Goal: Answer question/provide support: Share knowledge or assist other users

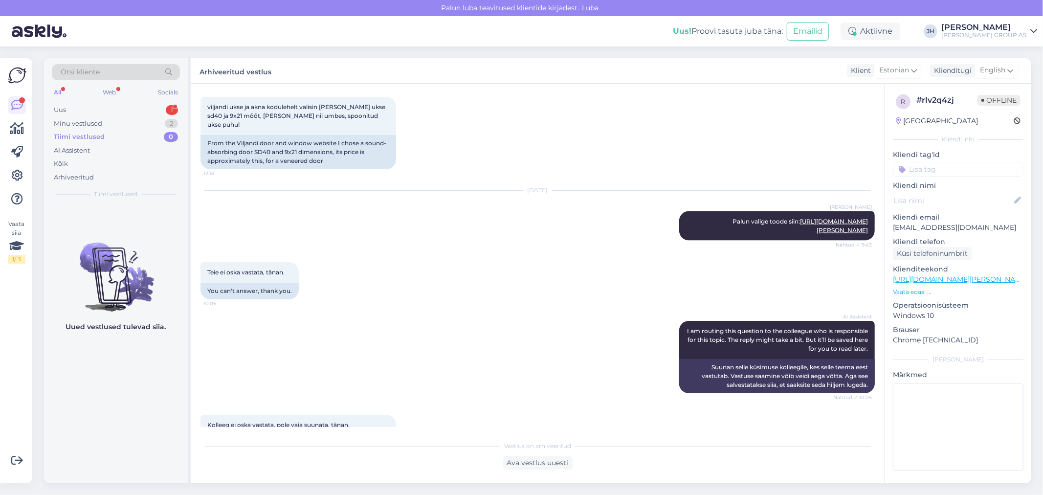
scroll to position [1411, 0]
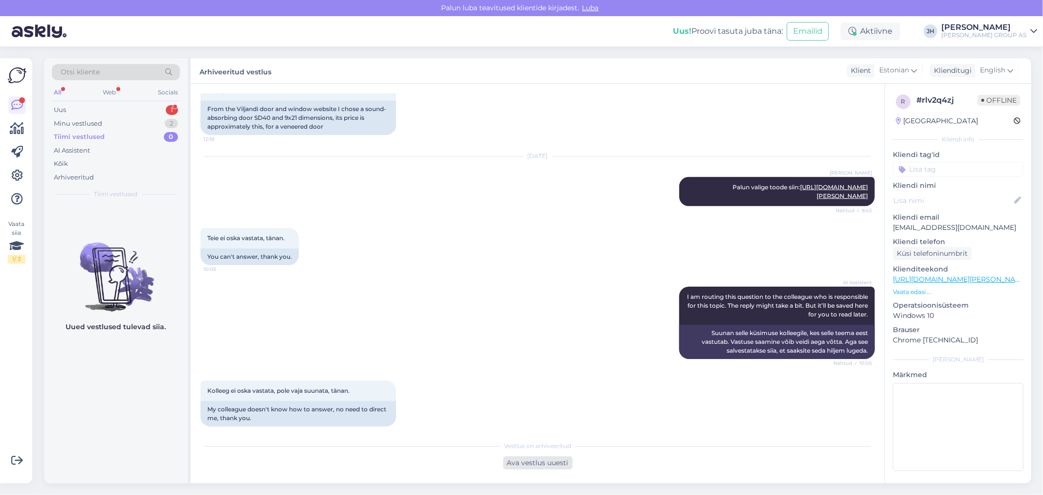
click at [538, 463] on div "Ava vestlus uuesti" at bounding box center [537, 462] width 69 height 13
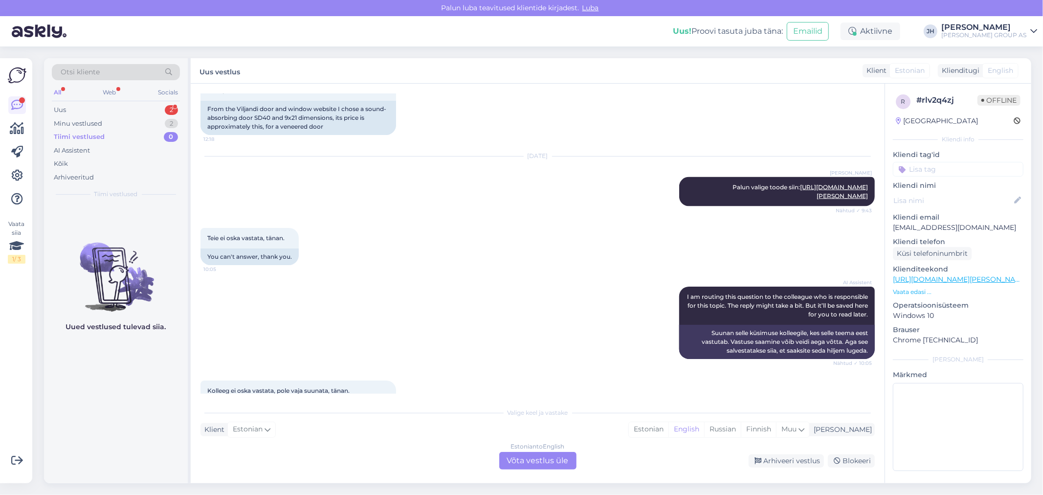
click at [556, 456] on div "Estonian to English Võta vestlus üle" at bounding box center [537, 461] width 77 height 18
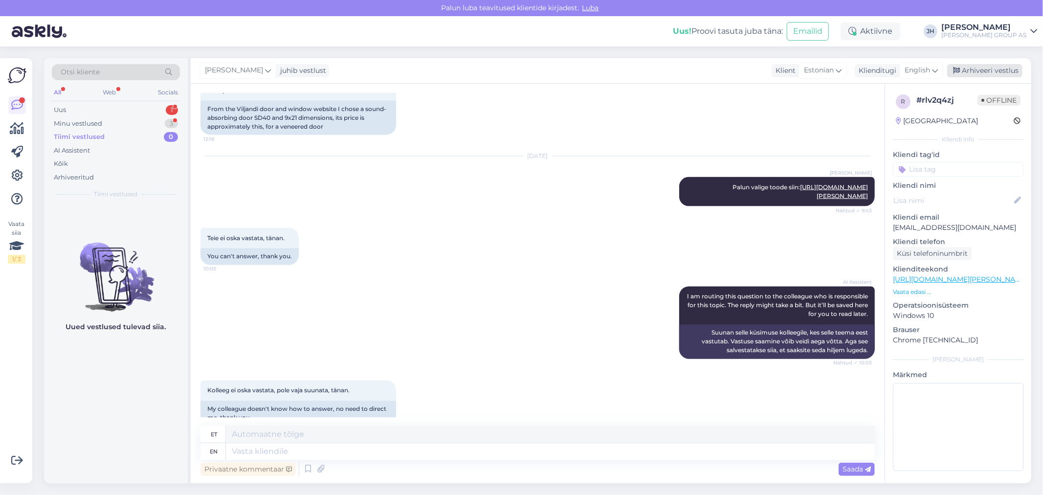
click at [1005, 71] on div "Arhiveeri vestlus" at bounding box center [984, 70] width 75 height 13
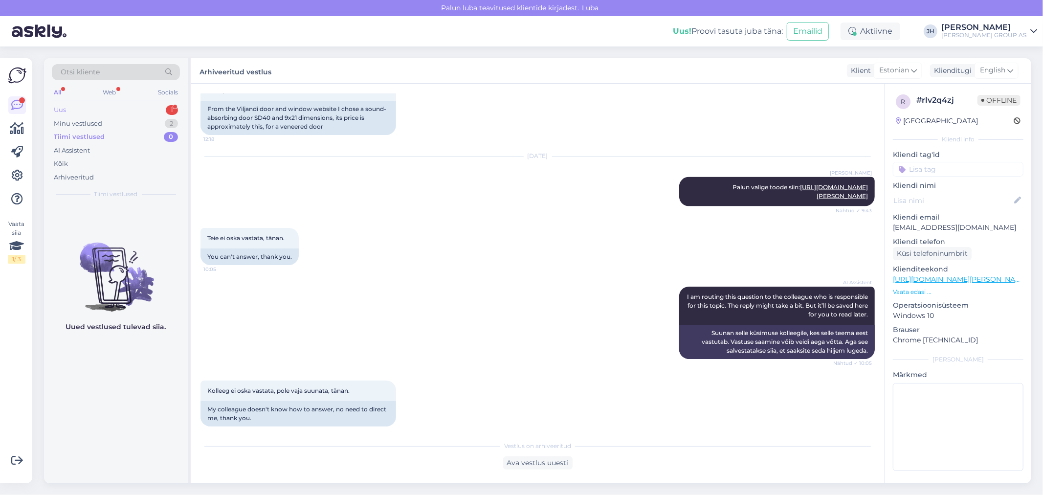
click at [57, 108] on div "Uus" at bounding box center [60, 110] width 12 height 10
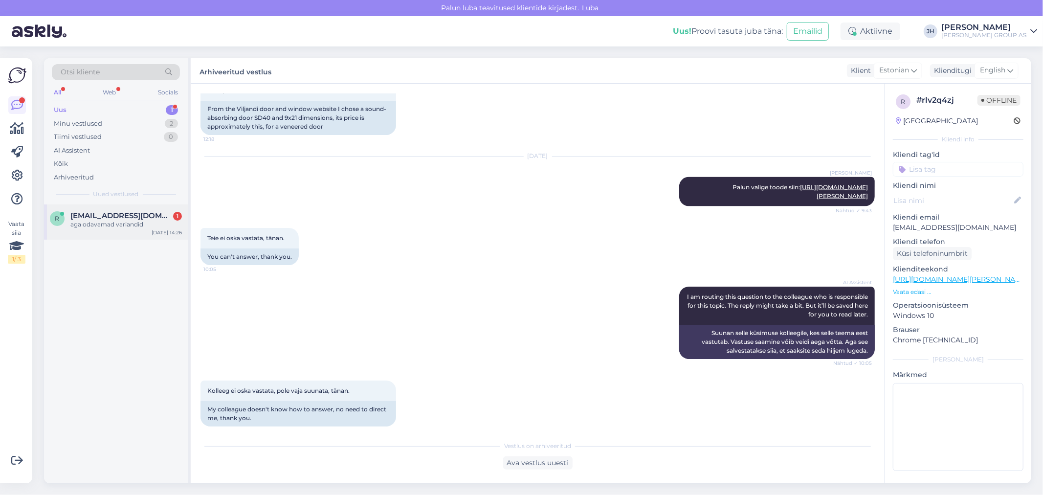
click at [86, 222] on div "aga odavamad variandid" at bounding box center [125, 224] width 111 height 9
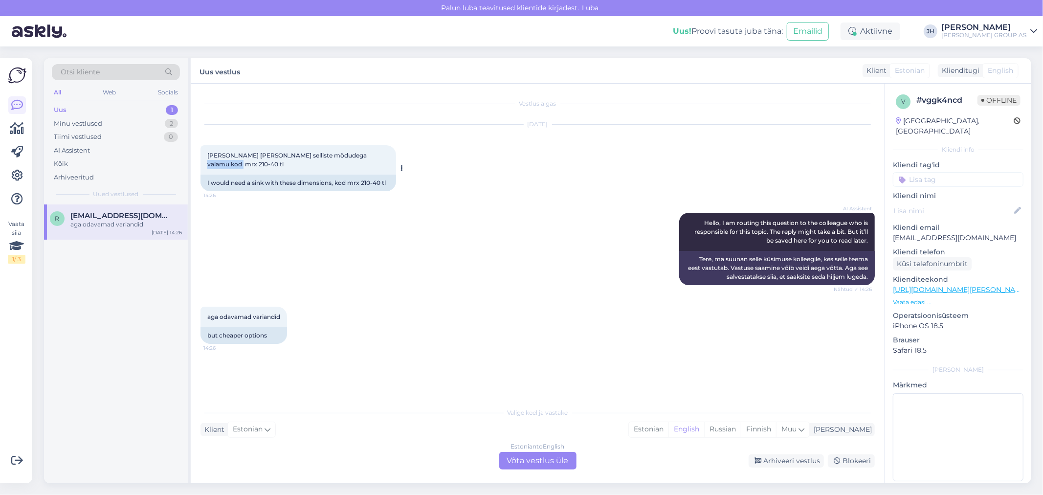
drag, startPoint x: 381, startPoint y: 154, endPoint x: 347, endPoint y: 153, distance: 34.2
click at [347, 153] on span "[PERSON_NAME] [PERSON_NAME] selliste mõdudega valamu kod mrx 210-40 tl" at bounding box center [287, 160] width 161 height 16
copy span "mrx 210-40"
click at [531, 456] on div "Estonian to English Võta vestlus üle" at bounding box center [537, 461] width 77 height 18
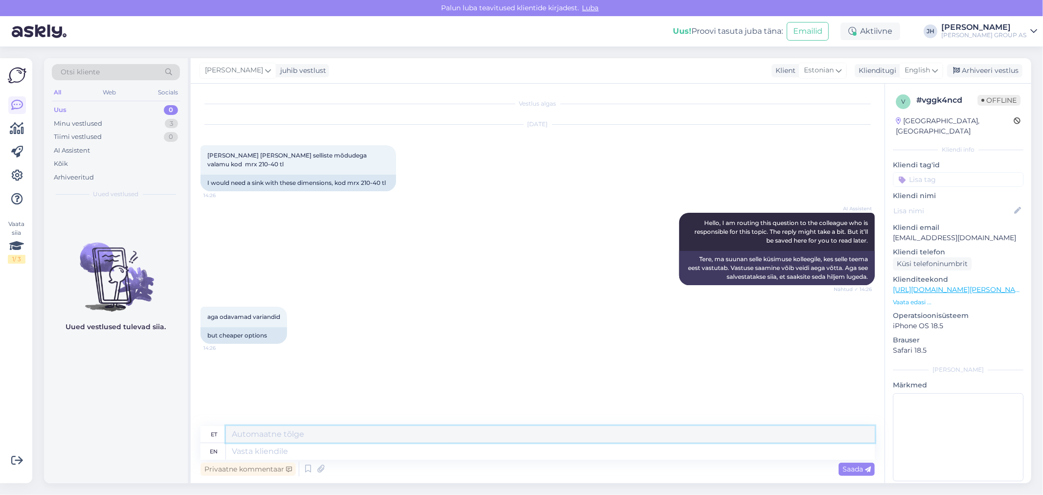
click at [257, 436] on textarea at bounding box center [550, 434] width 649 height 17
type textarea "Kohe kontrollime"
drag, startPoint x: 306, startPoint y: 432, endPoint x: 203, endPoint y: 433, distance: 103.1
click at [203, 433] on div "et Kohe kontrollime" at bounding box center [537, 434] width 674 height 17
drag, startPoint x: 315, startPoint y: 432, endPoint x: 184, endPoint y: 433, distance: 131.5
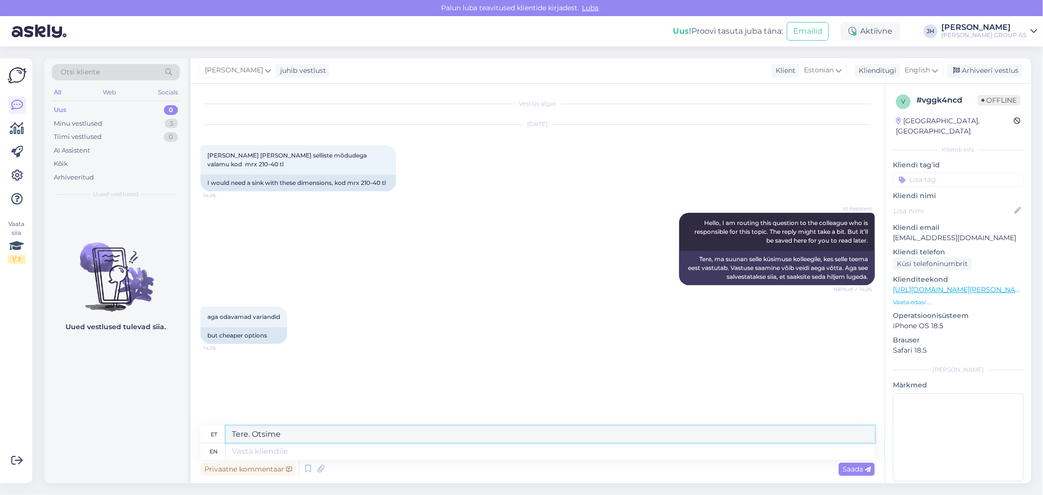
click at [184, 433] on div "Otsi kliente All Web Socials Uus 0 Minu vestlused 3 Tiimi vestlused 0 AI Assist…" at bounding box center [537, 270] width 987 height 425
type textarea "Tere. Otsime"
click at [854, 467] on span "Saada" at bounding box center [856, 468] width 28 height 9
click at [935, 67] on icon at bounding box center [935, 70] width 6 height 11
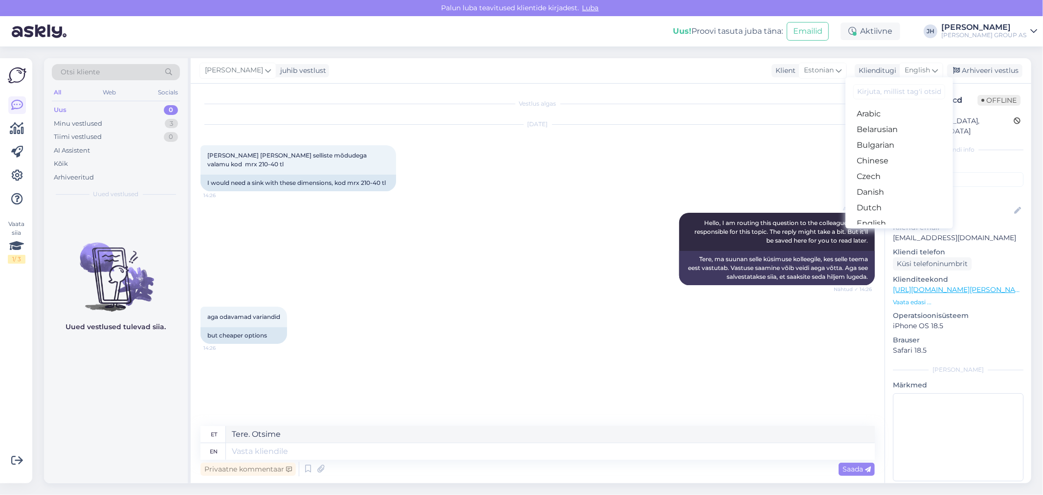
click at [892, 231] on link "Estonian" at bounding box center [899, 239] width 108 height 16
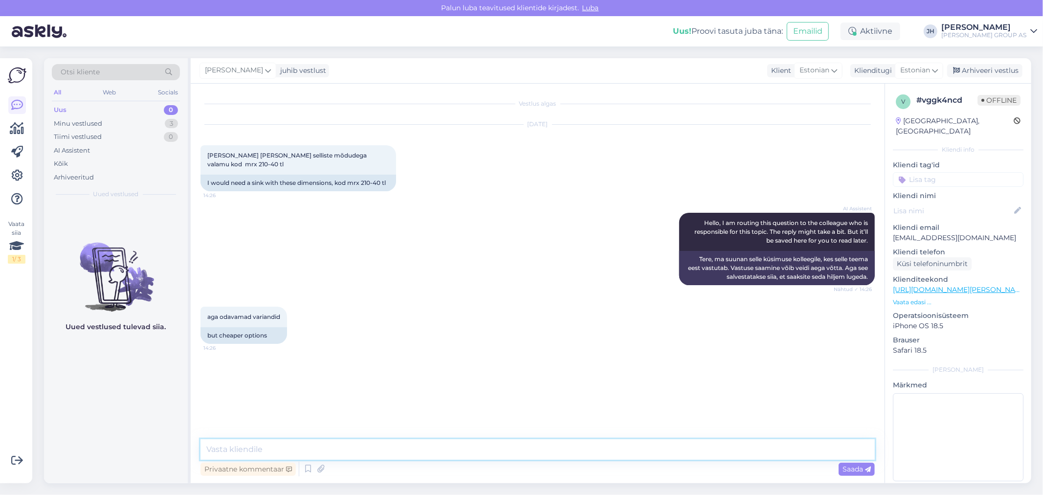
click at [252, 448] on textarea at bounding box center [537, 449] width 674 height 21
paste textarea "Tere. Otsime"
type textarea "Tere. Otsime"
click at [848, 469] on span "Saada" at bounding box center [856, 468] width 28 height 9
drag, startPoint x: 378, startPoint y: 153, endPoint x: 348, endPoint y: 152, distance: 30.8
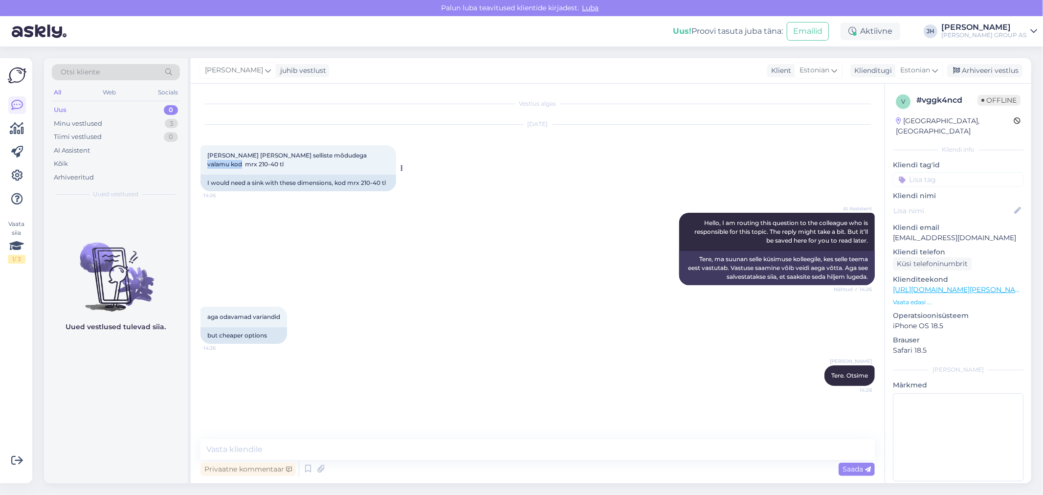
click at [348, 152] on span "[PERSON_NAME] [PERSON_NAME] selliste mõdudega valamu kod mrx 210-40 tl" at bounding box center [287, 160] width 161 height 16
copy span "mrx 210-40"
click at [222, 445] on textarea at bounding box center [537, 449] width 674 height 21
type textarea "Palun täpsustage mõõdud"
type textarea "mm"
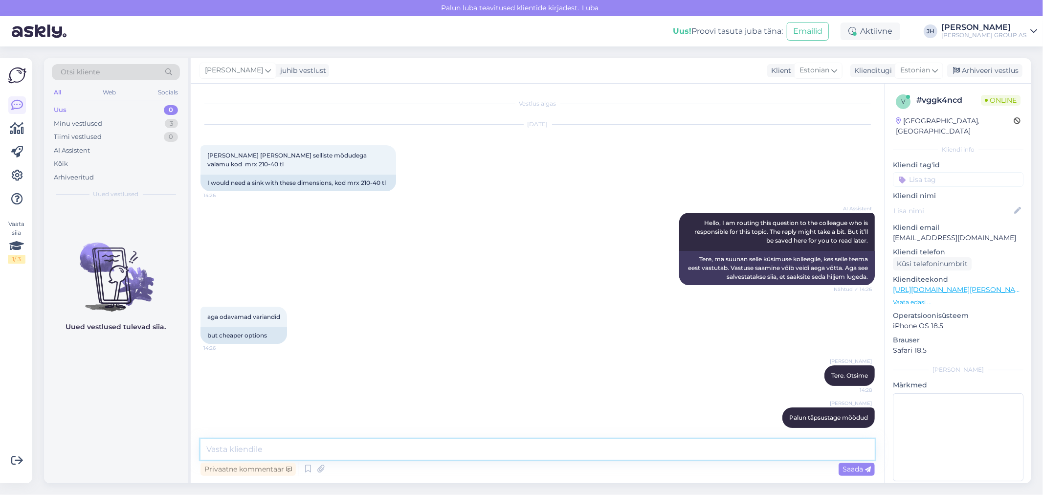
scroll to position [41, 0]
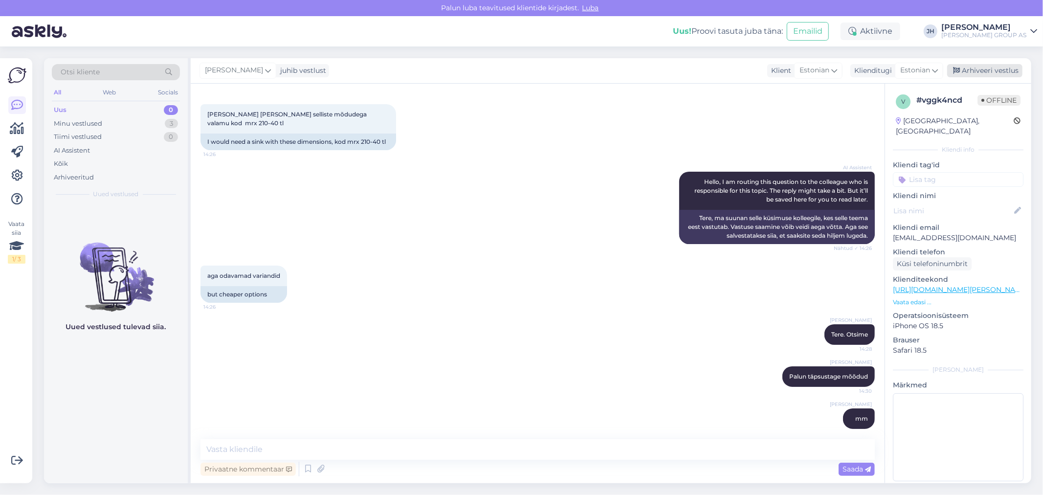
click at [963, 69] on div "Arhiveeri vestlus" at bounding box center [984, 70] width 75 height 13
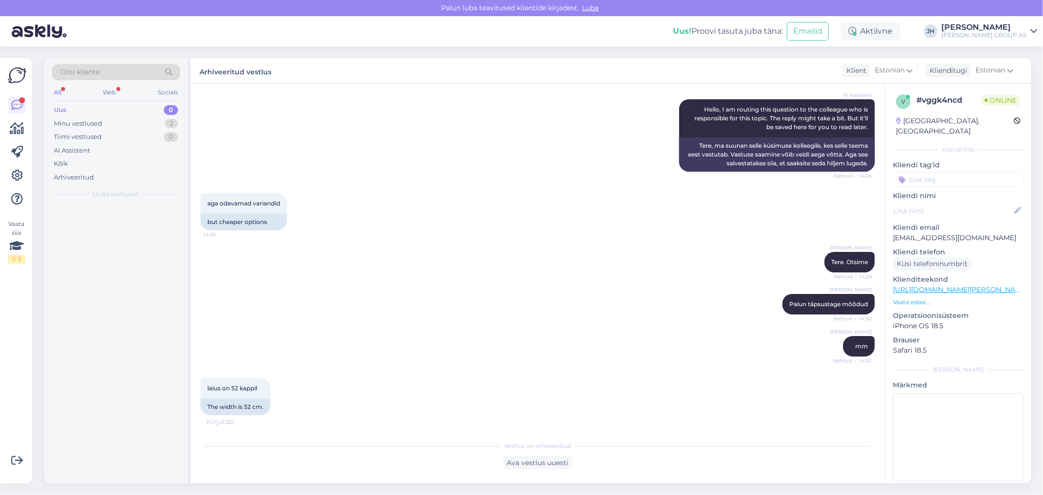
scroll to position [197, 0]
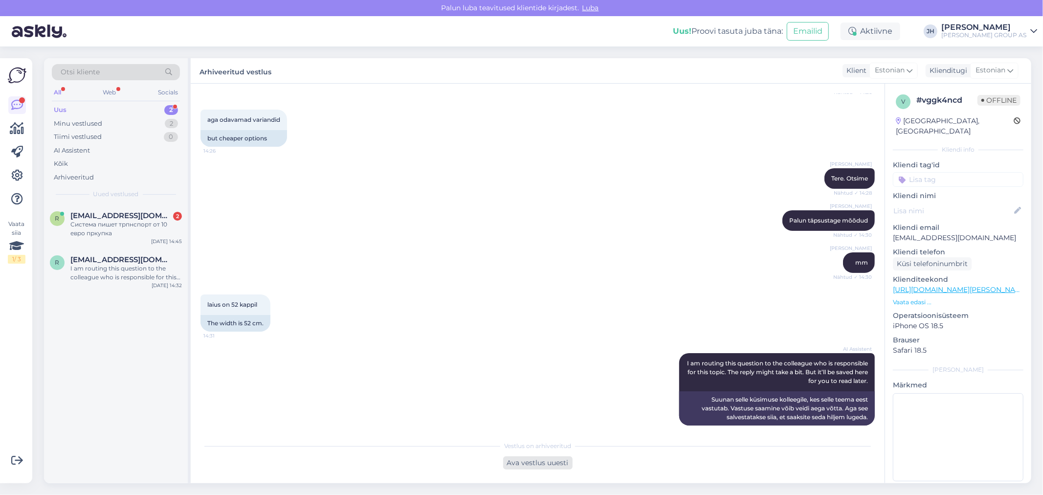
click at [535, 462] on div "Ava vestlus uuesti" at bounding box center [537, 462] width 69 height 13
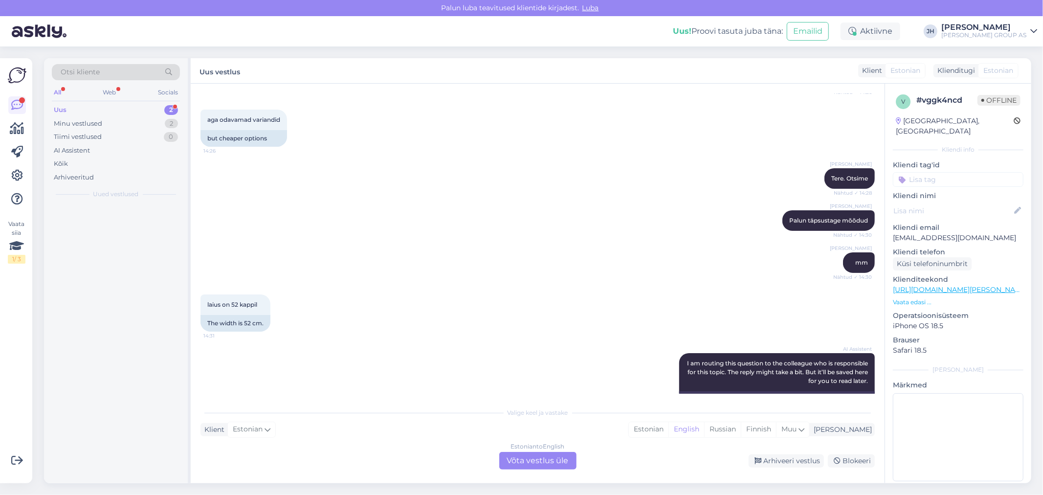
scroll to position [207, 0]
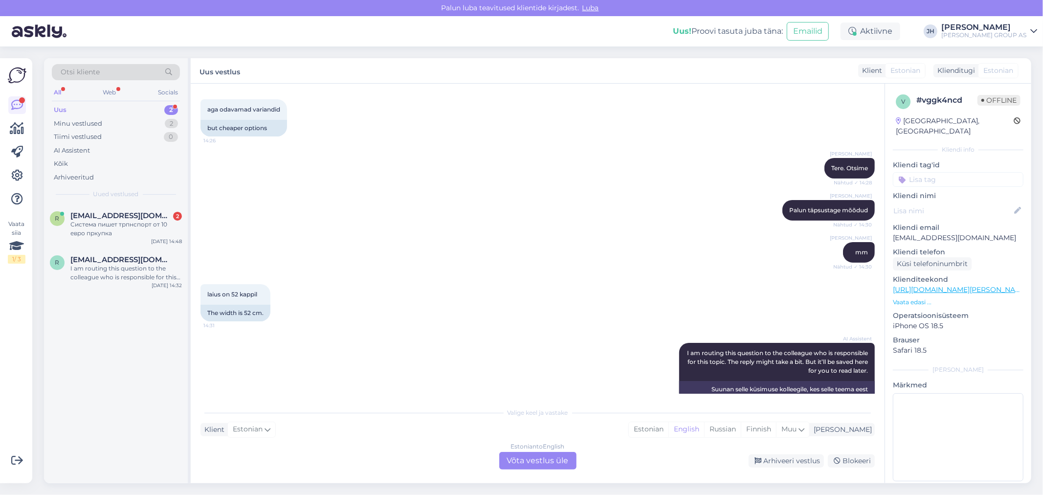
click at [535, 458] on div "Estonian to English Võta vestlus üle" at bounding box center [537, 461] width 77 height 18
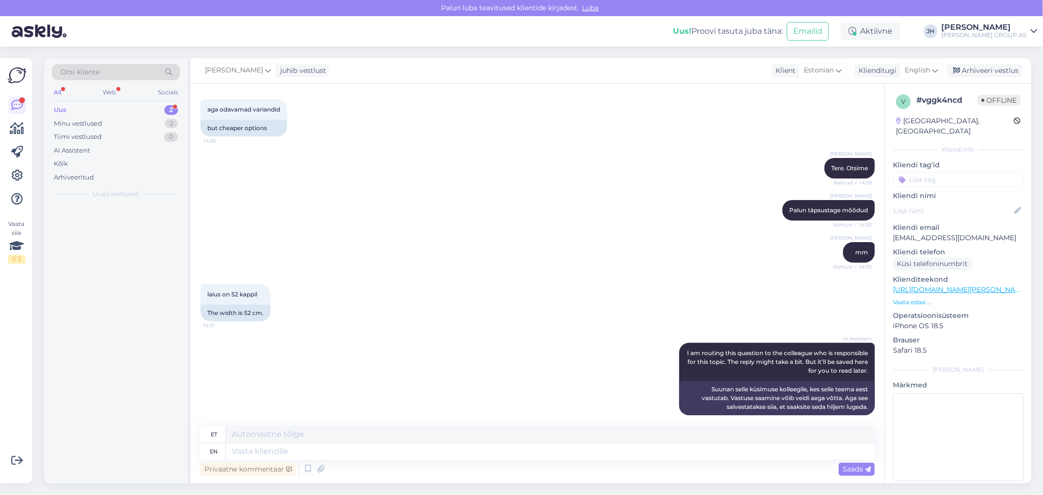
scroll to position [207, 0]
click at [276, 437] on textarea at bounding box center [550, 434] width 649 height 17
click at [265, 432] on textarea at bounding box center [550, 434] width 649 height 17
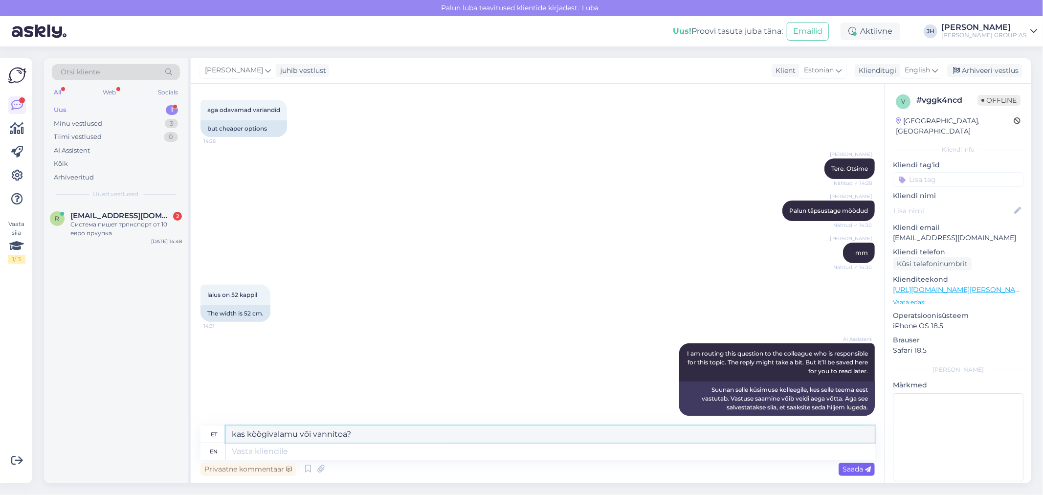
type textarea "kas köögivalamu või vannitoa?"
click at [848, 472] on span "Saada" at bounding box center [856, 468] width 28 height 9
drag, startPoint x: 366, startPoint y: 432, endPoint x: 216, endPoint y: 423, distance: 149.8
click at [218, 424] on div "Vestlus algas [DATE] [PERSON_NAME] [PERSON_NAME] selliste mõdudega valamu kod m…" at bounding box center [538, 283] width 694 height 399
click at [932, 70] on icon at bounding box center [935, 70] width 6 height 11
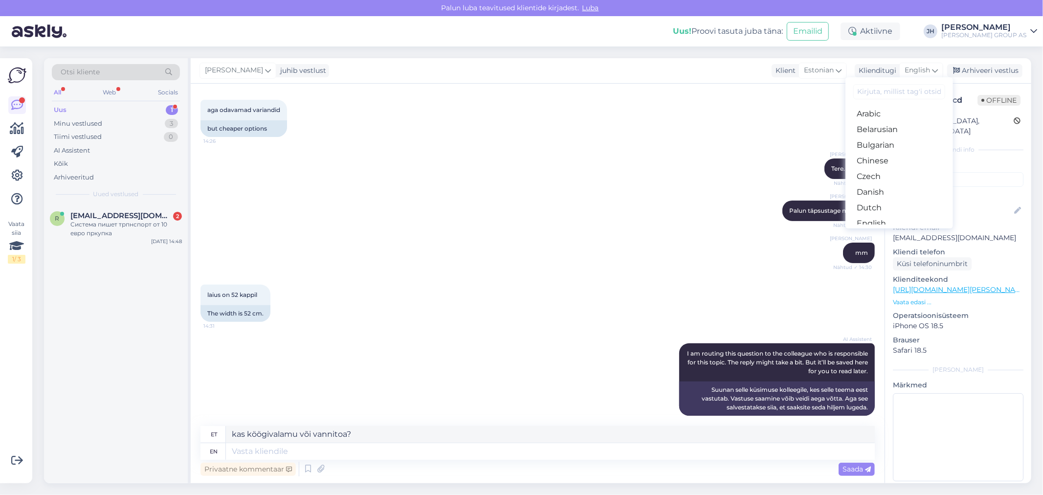
click at [896, 231] on link "Estonian" at bounding box center [899, 239] width 108 height 16
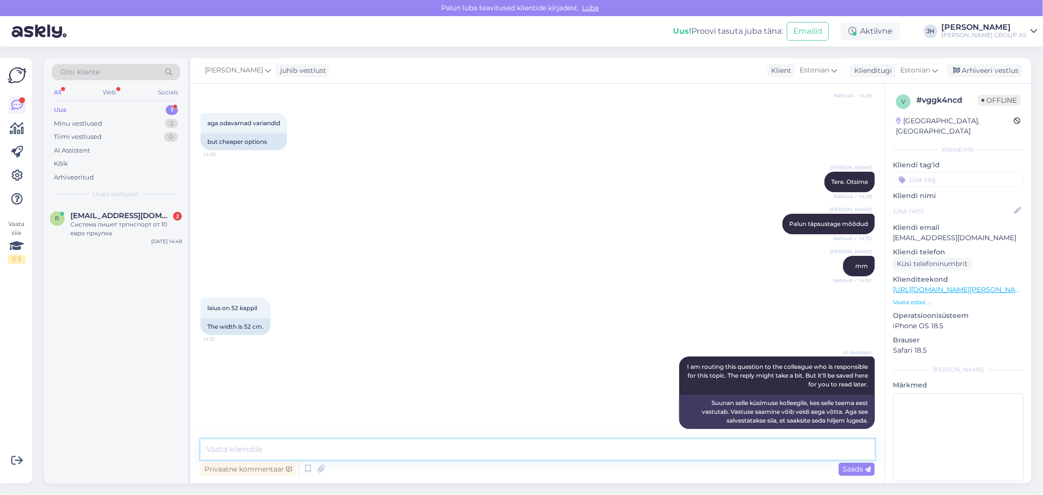
click at [342, 455] on textarea at bounding box center [537, 449] width 674 height 21
paste textarea "kas köögivalamu või vannitoa?"
type textarea "kas köögivalamu või vannitoa?"
click at [859, 465] on span "Saada" at bounding box center [856, 468] width 28 height 9
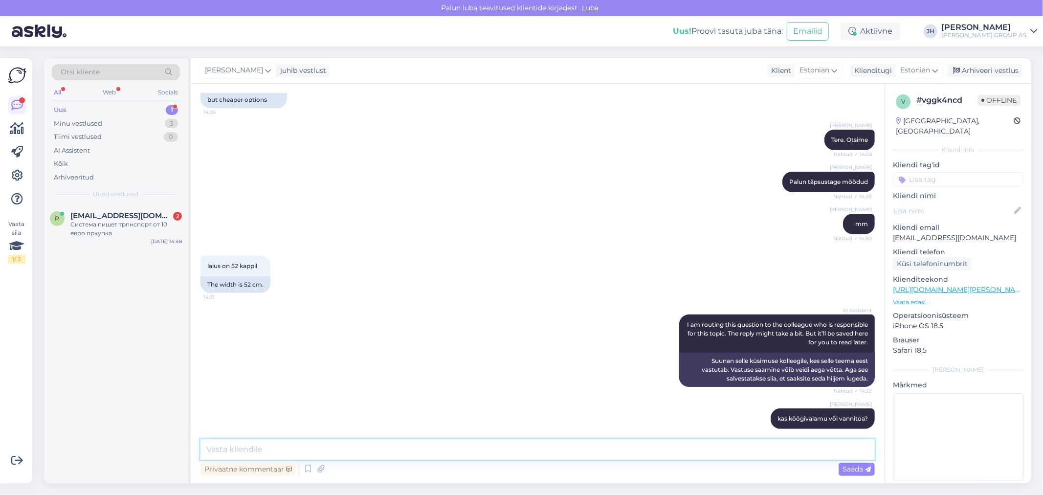
click at [225, 449] on textarea at bounding box center [537, 449] width 674 height 21
paste textarea "[URL][DOMAIN_NAME][PERSON_NAME]"
drag, startPoint x: 484, startPoint y: 446, endPoint x: 176, endPoint y: 445, distance: 307.4
click at [179, 446] on div "Otsi kliente All Web Socials Uus 1 Minu vestlused 3 Tiimi vestlused 0 AI Assist…" at bounding box center [537, 270] width 987 height 425
type textarea "[URL][DOMAIN_NAME][PERSON_NAME]"
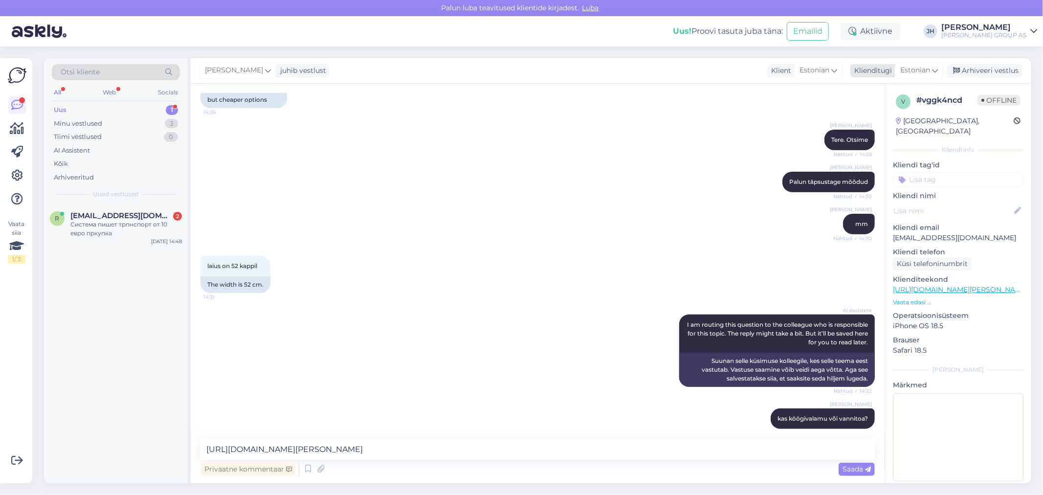
click at [935, 69] on icon at bounding box center [935, 70] width 6 height 11
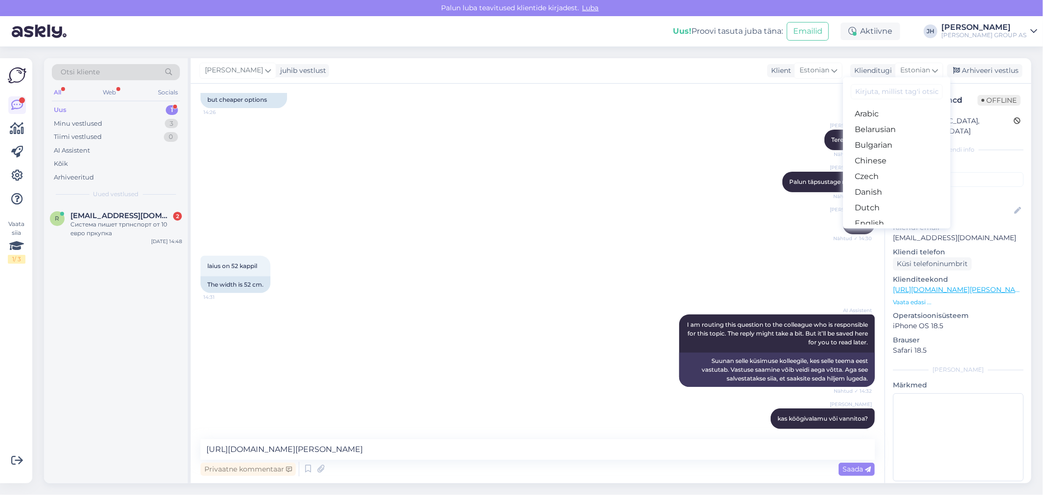
click at [886, 231] on link "Estonian" at bounding box center [897, 239] width 108 height 16
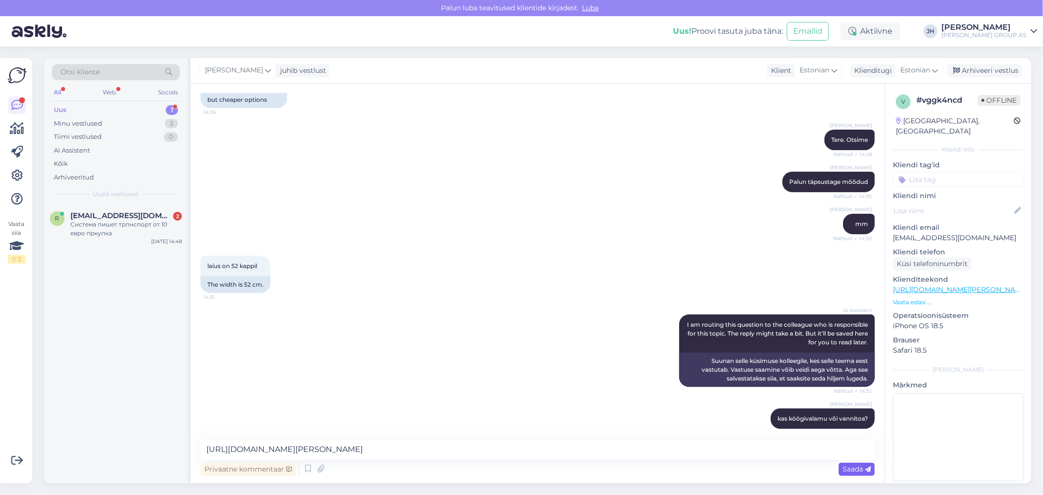
click at [847, 468] on span "Saada" at bounding box center [856, 468] width 28 height 9
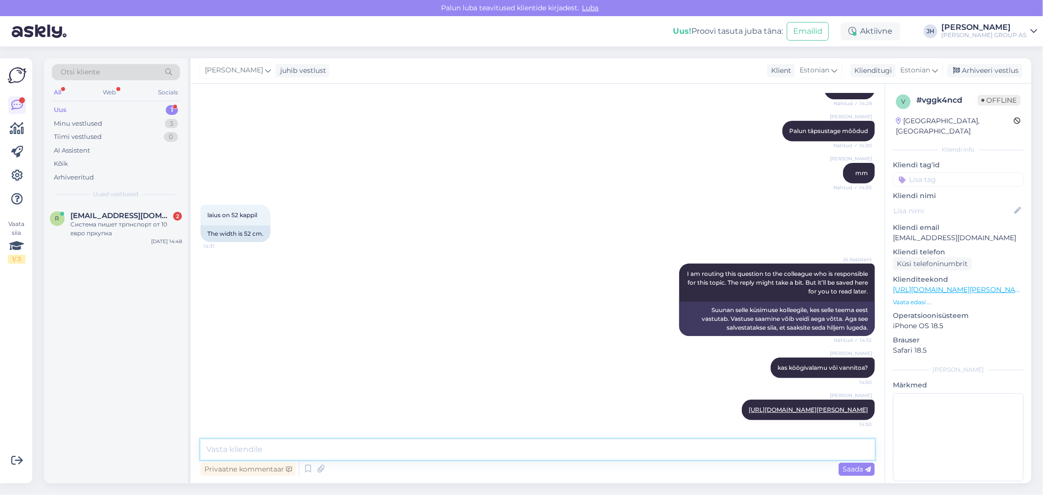
click at [296, 452] on textarea at bounding box center [537, 449] width 674 height 21
drag, startPoint x: 304, startPoint y: 450, endPoint x: 191, endPoint y: 449, distance: 112.9
click at [191, 449] on div "Vestlus algas [DATE] [PERSON_NAME] [PERSON_NAME] selliste mõdudega valamu kod m…" at bounding box center [538, 283] width 694 height 399
type textarea "Siis on kogu meie valik"
click at [854, 468] on span "Saada" at bounding box center [856, 468] width 28 height 9
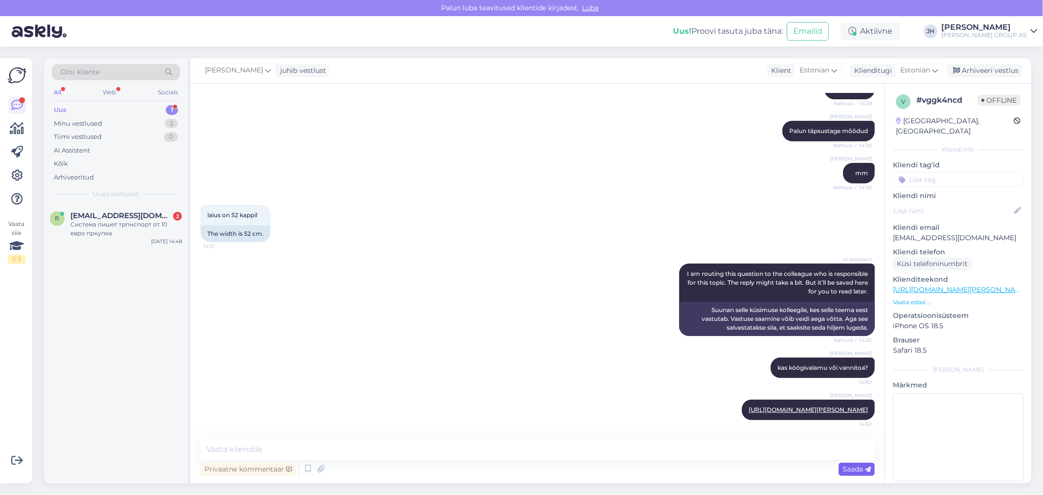
scroll to position [328, 0]
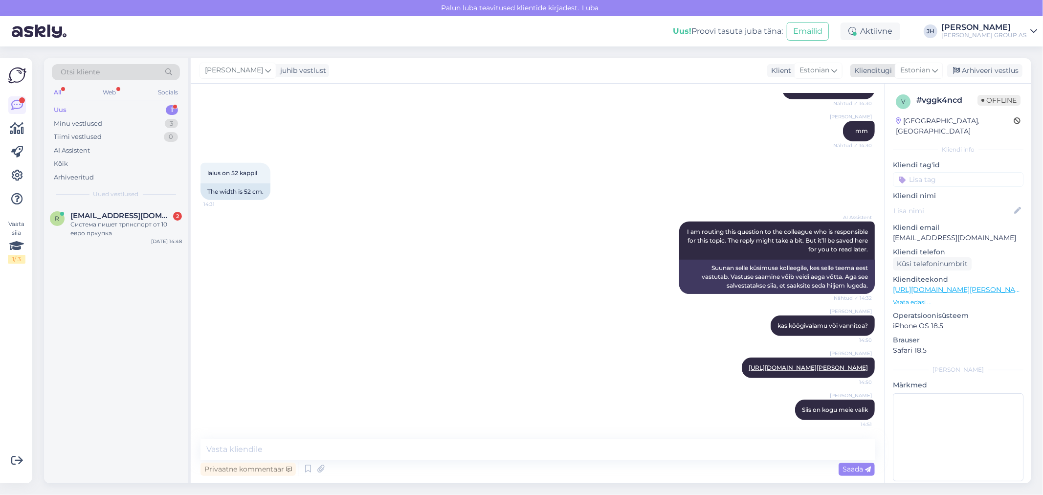
drag, startPoint x: 995, startPoint y: 71, endPoint x: 975, endPoint y: 71, distance: 19.6
click at [995, 71] on div "Arhiveeri vestlus" at bounding box center [984, 70] width 75 height 13
click at [114, 221] on div "Система пишет трпнспорт от 10 евро пркупка" at bounding box center [125, 229] width 111 height 18
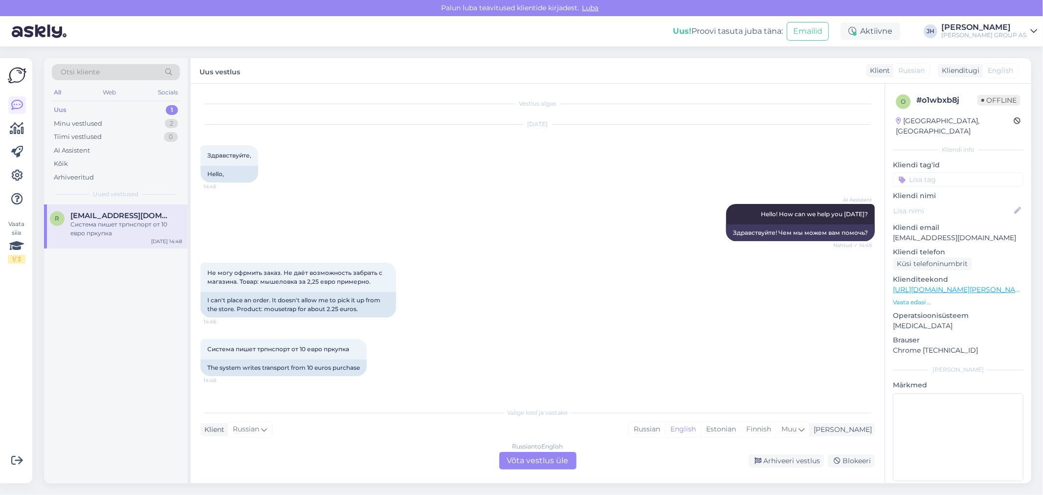
click at [542, 459] on div "Russian to English Võta vestlus üle" at bounding box center [537, 461] width 77 height 18
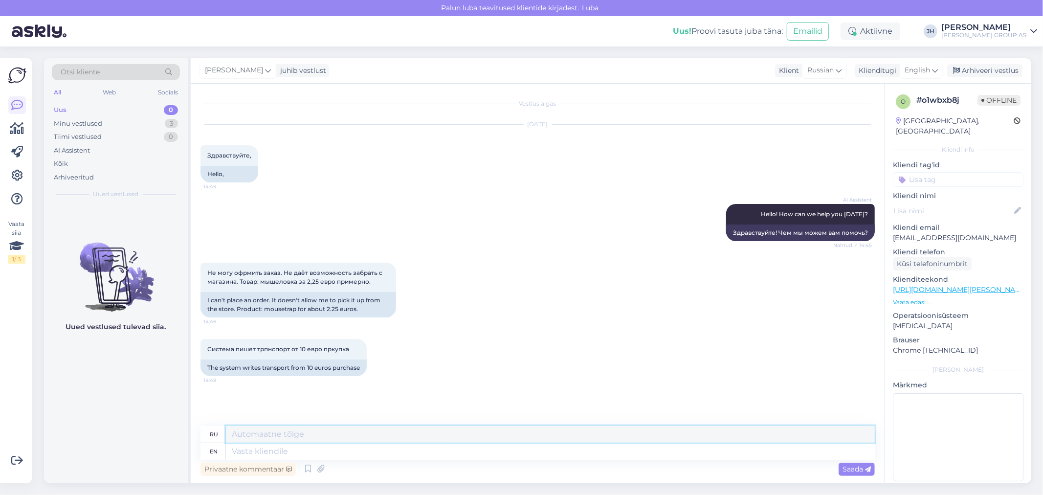
click at [258, 433] on textarea at bounding box center [550, 434] width 649 height 17
click at [935, 66] on icon at bounding box center [935, 70] width 6 height 11
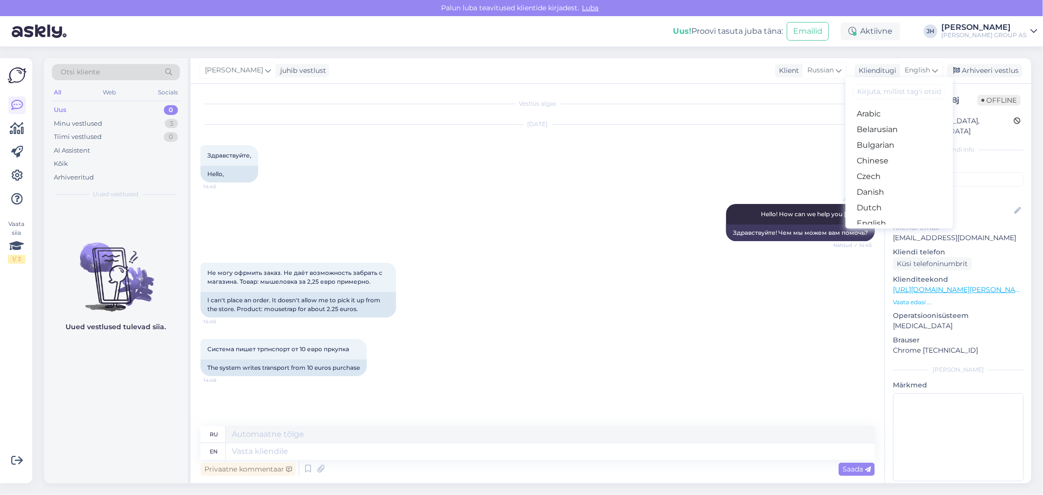
click at [873, 231] on link "Estonian" at bounding box center [899, 239] width 108 height 16
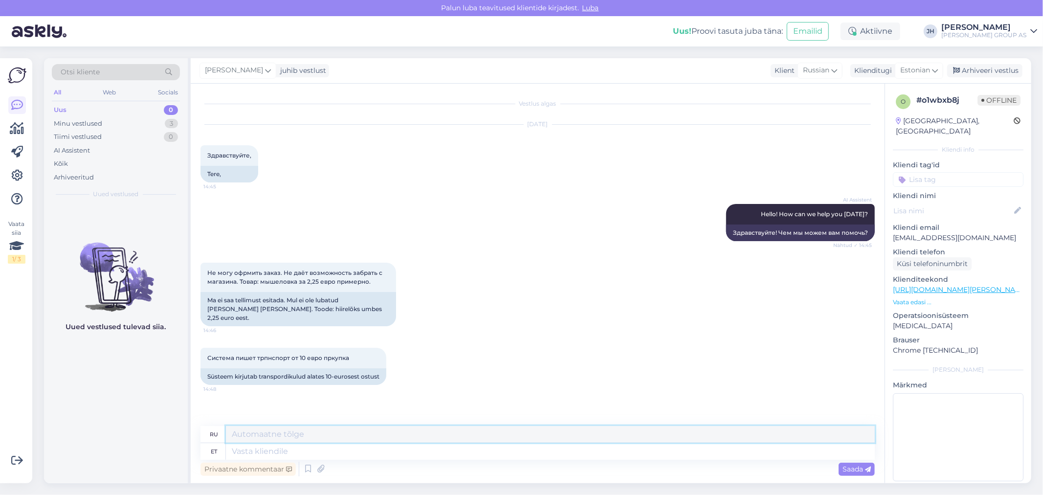
click at [251, 437] on textarea at bounding box center [550, 434] width 649 height 17
type textarea "Z"
type textarea "m"
type textarea "Z"
click at [242, 452] on textarea at bounding box center [550, 451] width 649 height 17
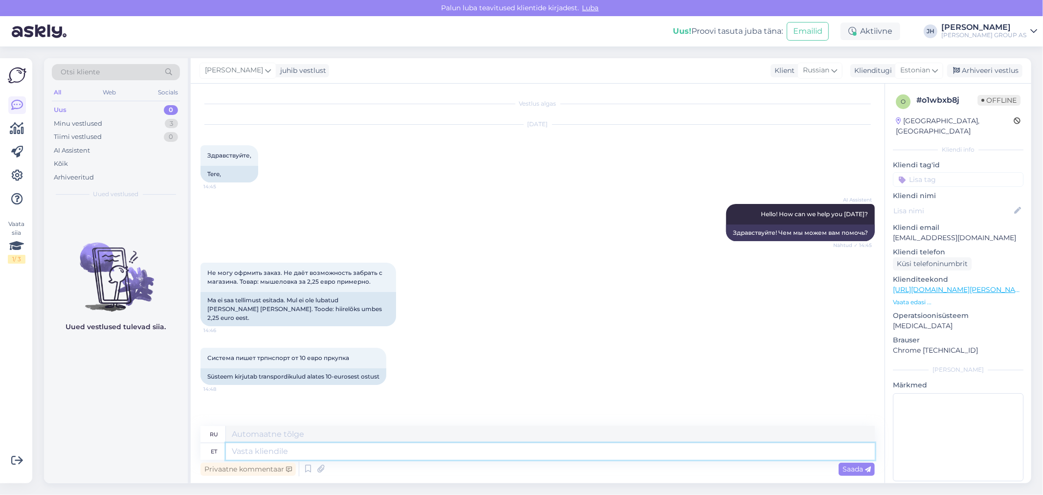
paste textarea "3.3. Minimaalne e-[PERSON_NAME] tellimuse summa on 10 eurot, millele lisandub k…"
type textarea "3.3. Minimaalne e-[PERSON_NAME] tellimuse summa on 10 eurot, millele lisandub k…"
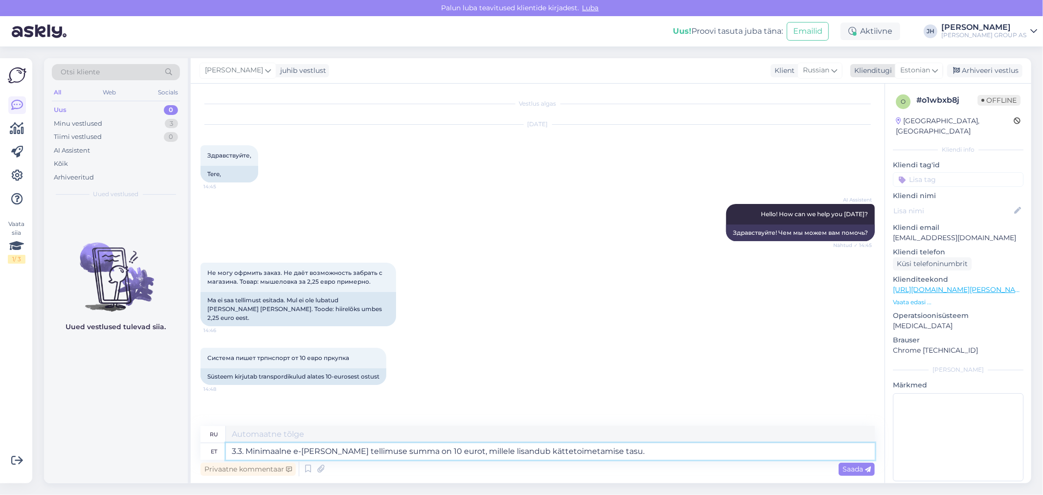
type textarea "3.3. Минимальная сумма заказа в интернет-магазине составляет 10 евро плюс стоим…"
type textarea "3.3. Minimaalne e-[PERSON_NAME] tellimuse summa on 10 eurot, millele lisandub k…"
click at [853, 468] on span "Saada" at bounding box center [856, 468] width 28 height 9
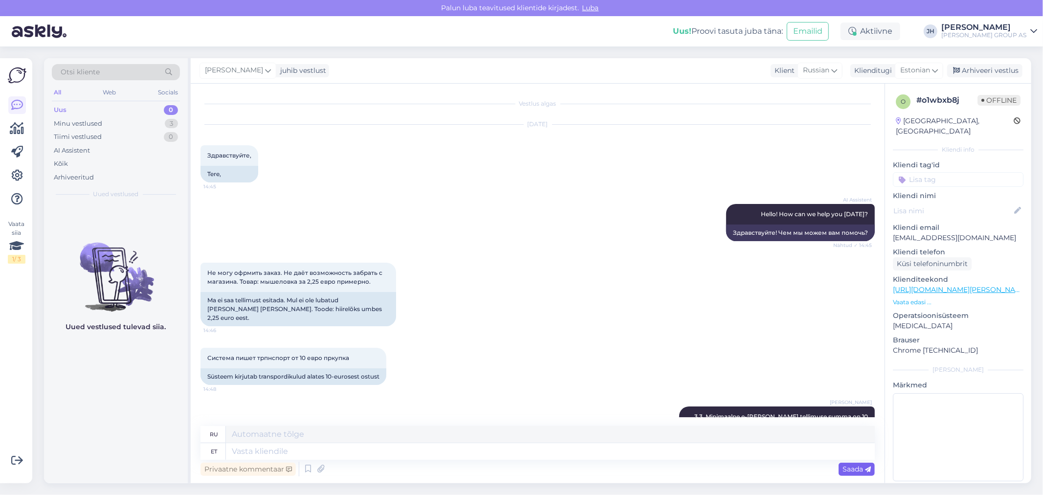
scroll to position [45, 0]
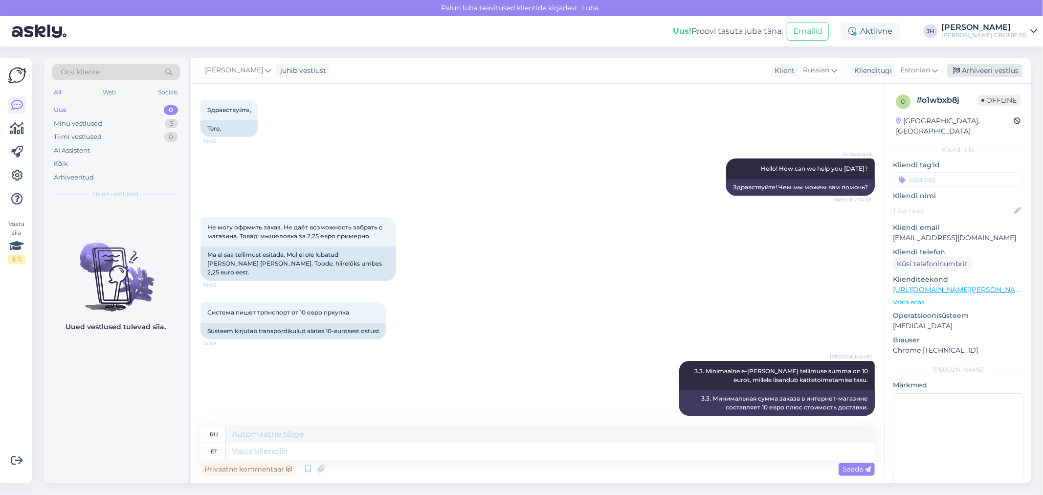
click at [977, 67] on div "Arhiveeri vestlus" at bounding box center [984, 70] width 75 height 13
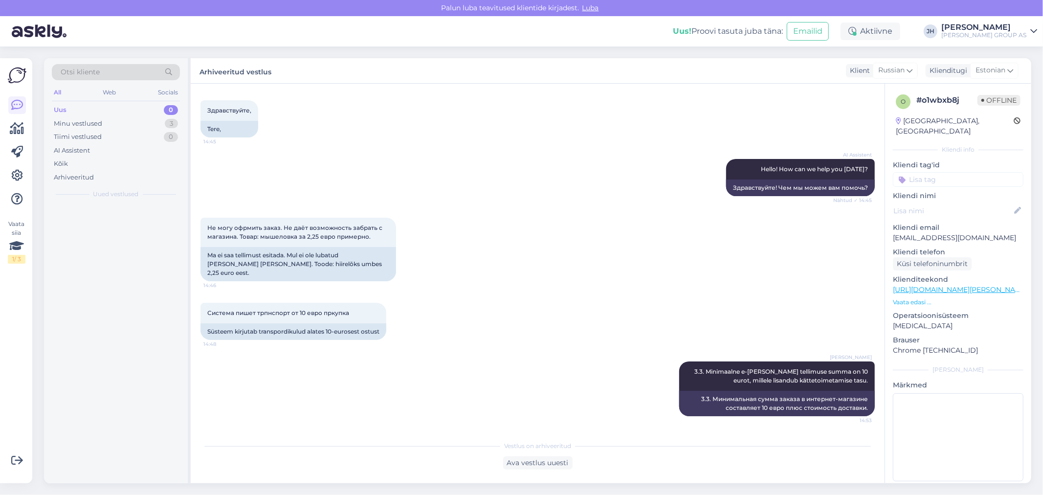
scroll to position [36, 0]
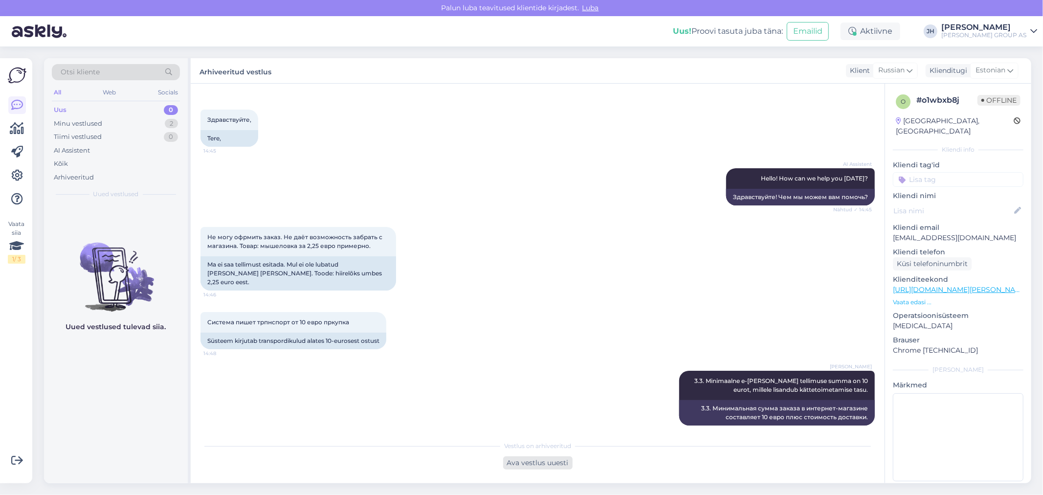
click at [527, 464] on div "Ava vestlus uuesti" at bounding box center [537, 462] width 69 height 13
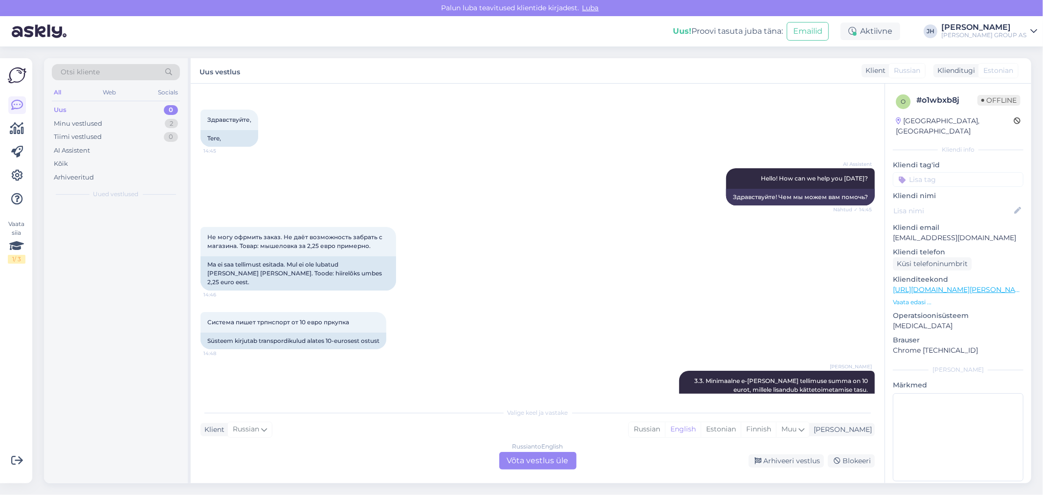
scroll to position [45, 0]
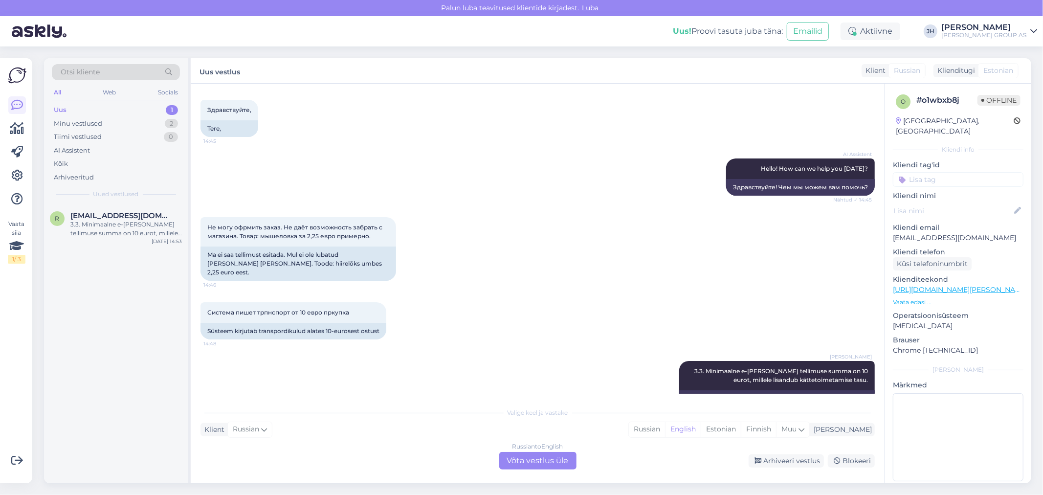
click at [536, 458] on div "Russian to English Võta vestlus üle" at bounding box center [537, 461] width 77 height 18
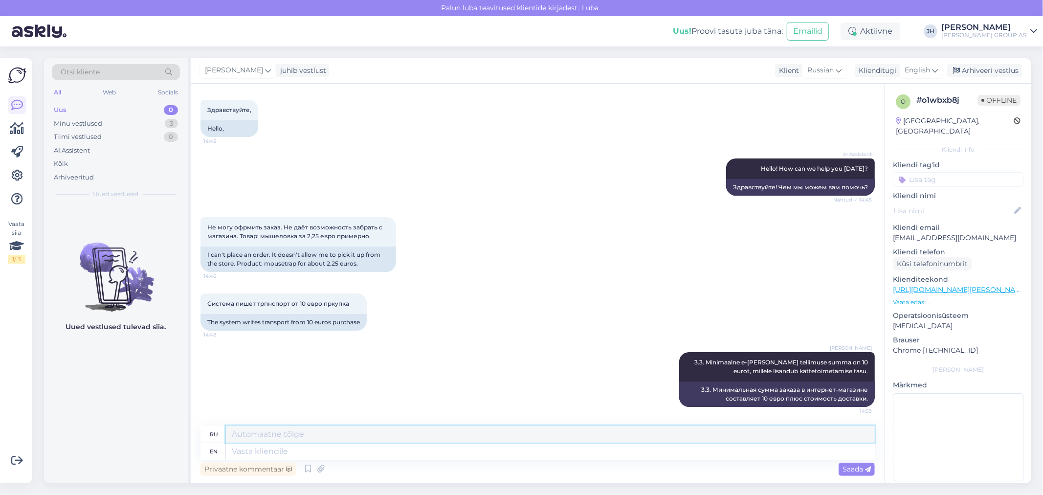
click at [313, 440] on textarea at bounding box center [550, 434] width 649 height 17
paste textarea "[URL][DOMAIN_NAME][PERSON_NAME][PERSON_NAME]"
type textarea "[URL][DOMAIN_NAME][PERSON_NAME][PERSON_NAME]"
click at [860, 467] on span "Saada" at bounding box center [856, 468] width 28 height 9
click at [279, 450] on textarea at bounding box center [550, 451] width 649 height 17
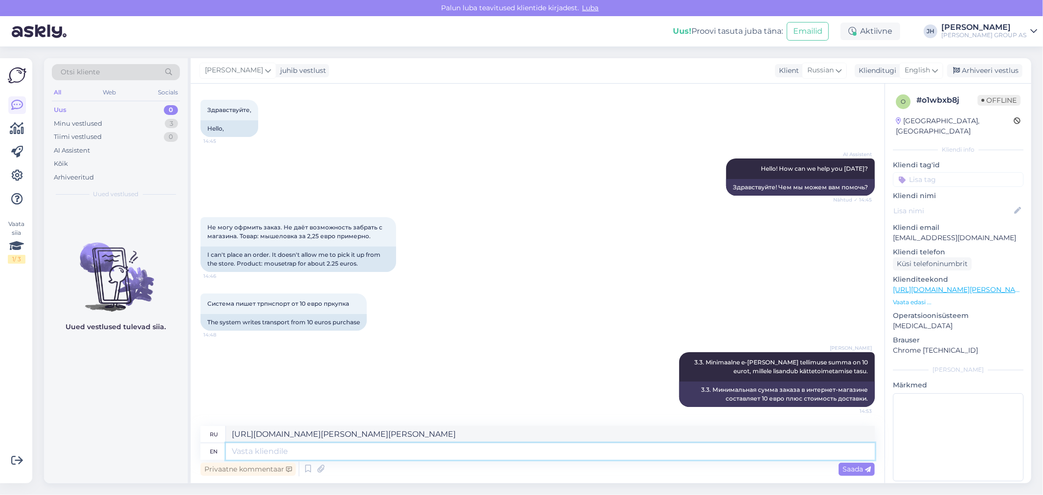
paste textarea "[URL][DOMAIN_NAME][PERSON_NAME][PERSON_NAME]"
type textarea "[URL][DOMAIN_NAME][PERSON_NAME][PERSON_NAME]"
click at [857, 470] on span "Saada" at bounding box center [856, 468] width 28 height 9
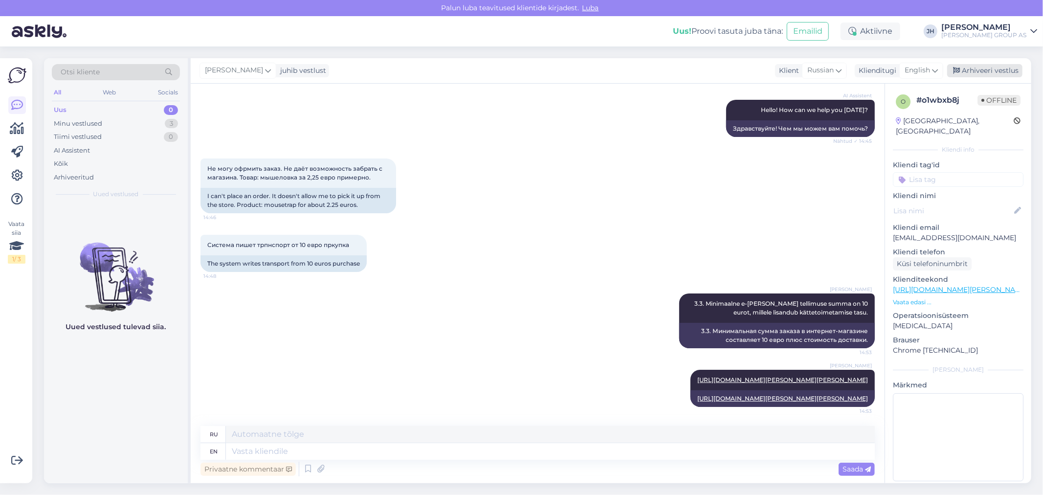
click at [1007, 70] on div "Arhiveeri vestlus" at bounding box center [984, 70] width 75 height 13
